Goal: Task Accomplishment & Management: Use online tool/utility

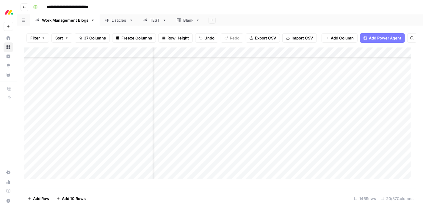
scroll to position [1036, 367]
click at [275, 132] on div "Add Column" at bounding box center [220, 116] width 392 height 137
click at [275, 112] on div "Add Column" at bounding box center [220, 116] width 392 height 137
click at [275, 123] on div "Add Column" at bounding box center [220, 116] width 392 height 137
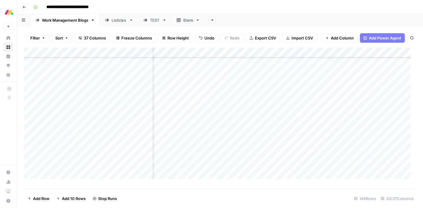
click at [274, 134] on div "Add Column" at bounding box center [220, 116] width 392 height 137
click at [274, 143] on div "Add Column" at bounding box center [220, 116] width 392 height 137
click at [274, 116] on div "Add Column" at bounding box center [220, 116] width 392 height 137
click at [274, 126] on div "Add Column" at bounding box center [220, 116] width 392 height 137
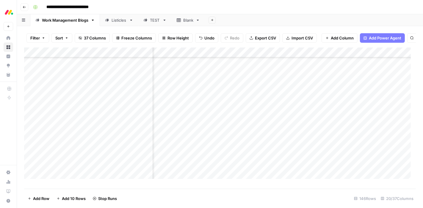
click at [273, 137] on div "Add Column" at bounding box center [220, 116] width 392 height 137
click at [275, 114] on div "Add Column" at bounding box center [220, 116] width 392 height 137
click at [275, 146] on div "Add Column" at bounding box center [220, 116] width 392 height 137
click at [276, 102] on div "Add Column" at bounding box center [220, 116] width 392 height 137
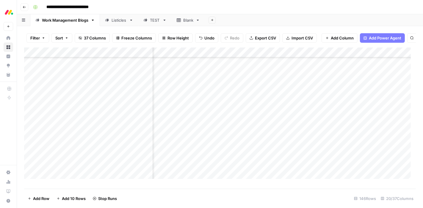
click at [275, 114] on div "Add Column" at bounding box center [220, 116] width 392 height 137
click at [274, 124] on div "Add Column" at bounding box center [220, 116] width 392 height 137
click at [274, 135] on div "Add Column" at bounding box center [220, 116] width 392 height 137
click at [275, 117] on div "Add Column" at bounding box center [220, 116] width 392 height 137
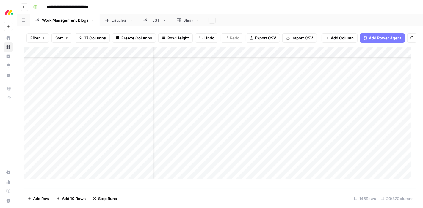
click at [275, 127] on div "Add Column" at bounding box center [220, 116] width 392 height 137
click at [274, 139] on div "Add Column" at bounding box center [220, 116] width 392 height 137
click at [1, 166] on div "**********" at bounding box center [211, 104] width 423 height 208
